Goal: Information Seeking & Learning: Check status

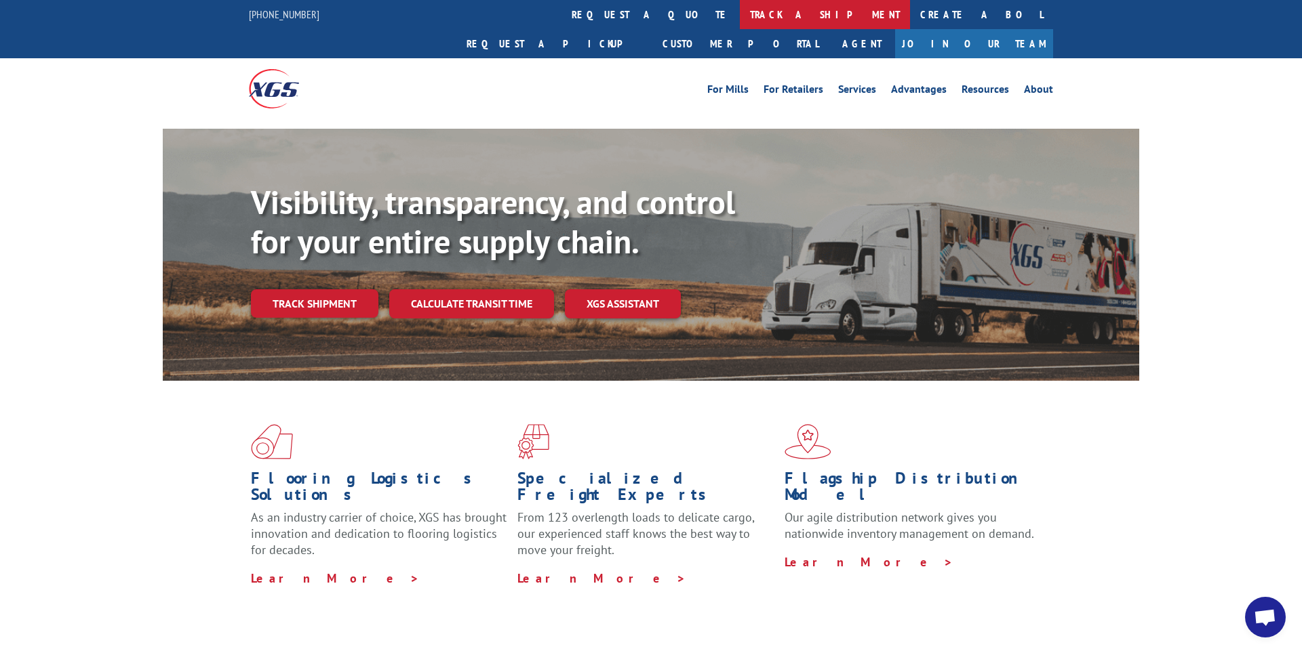
click at [740, 12] on link "track a shipment" at bounding box center [825, 14] width 170 height 29
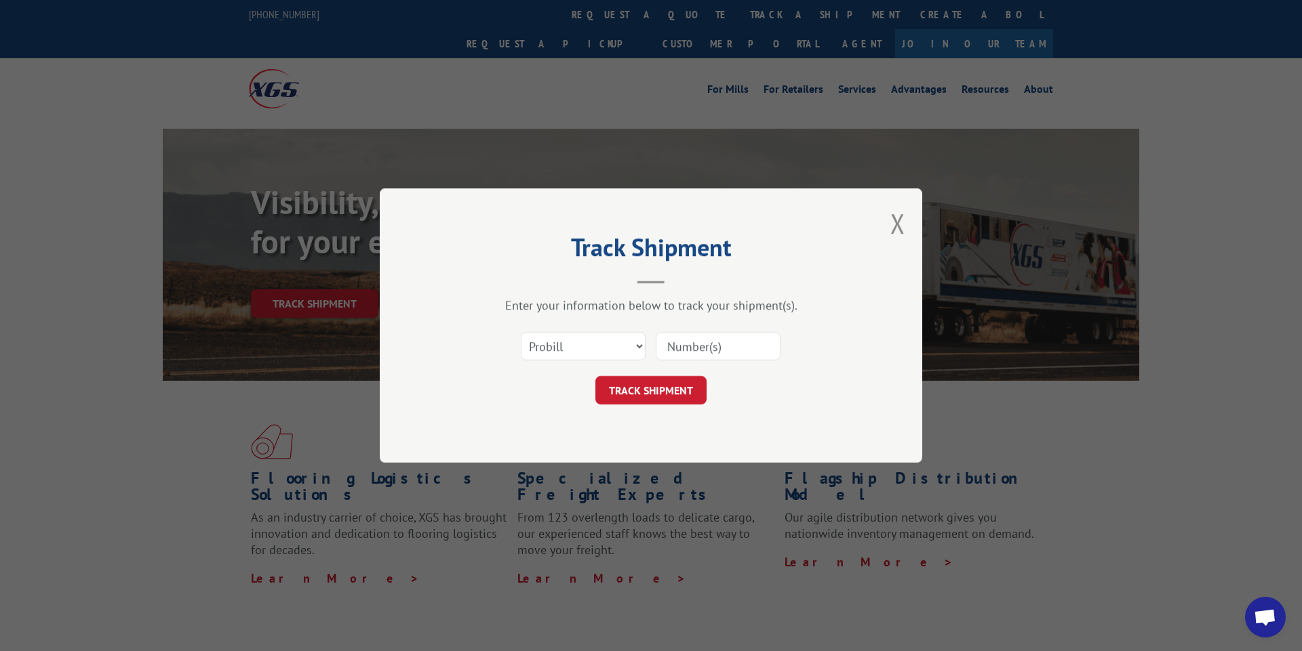
click at [597, 327] on div "Select category... Probill BOL PO" at bounding box center [650, 346] width 407 height 45
click at [578, 357] on div "Select category... Probill BOL PO" at bounding box center [650, 346] width 407 height 45
click at [574, 346] on select "Select category... Probill BOL PO" at bounding box center [583, 346] width 125 height 28
select select "bol"
click at [521, 332] on select "Select category... Probill BOL PO" at bounding box center [583, 346] width 125 height 28
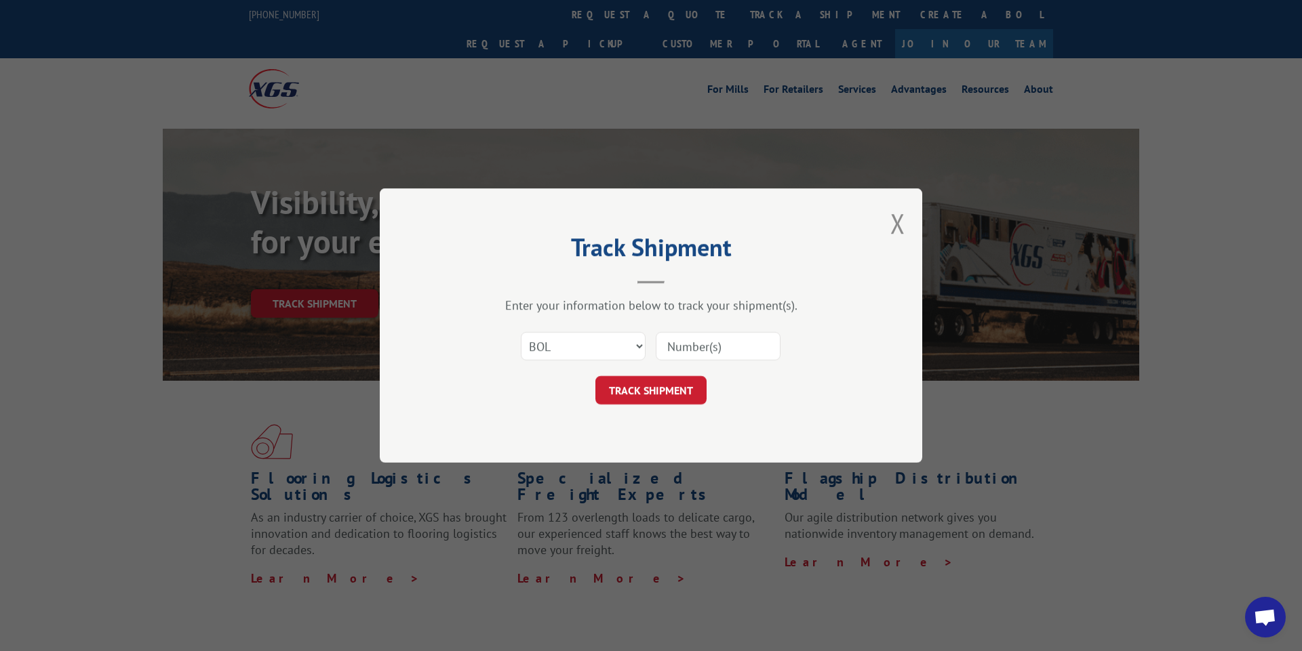
click at [701, 348] on input at bounding box center [718, 346] width 125 height 28
type input "6200037012"
click at [677, 382] on button "TRACK SHIPMENT" at bounding box center [650, 390] width 111 height 28
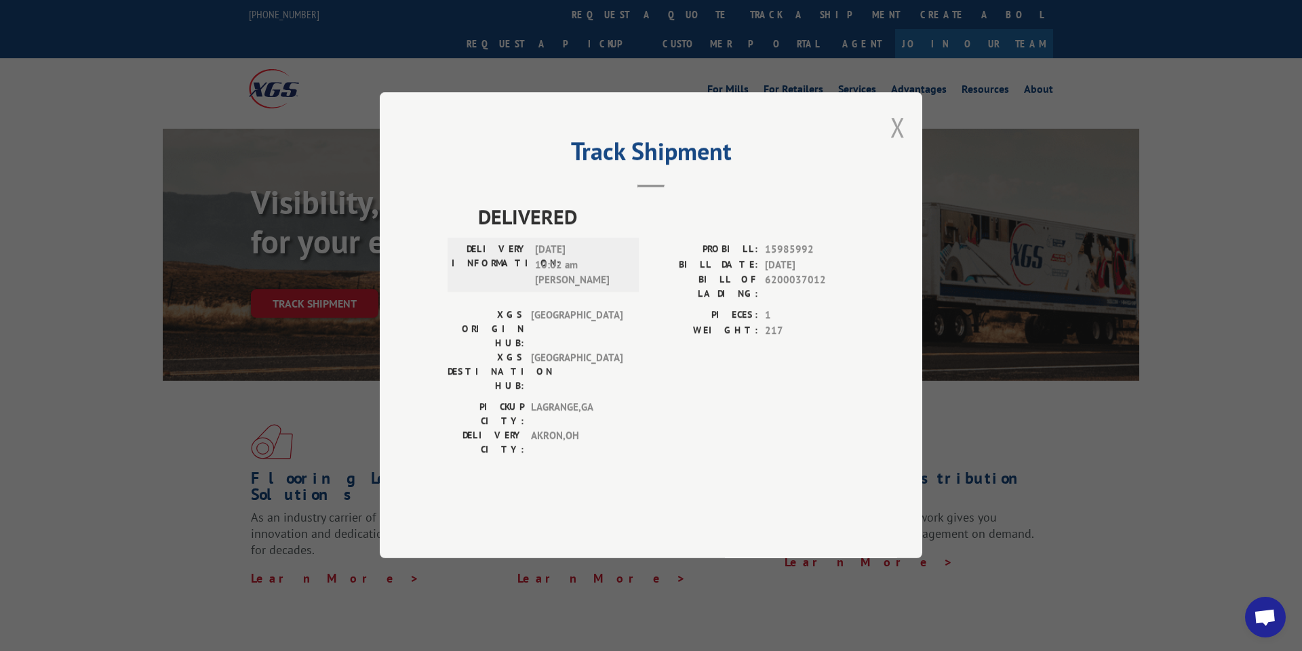
click at [900, 145] on button "Close modal" at bounding box center [897, 127] width 15 height 36
